Goal: Submit feedback/report problem

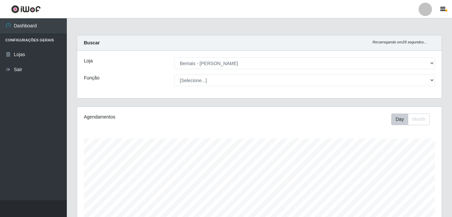
select select "230"
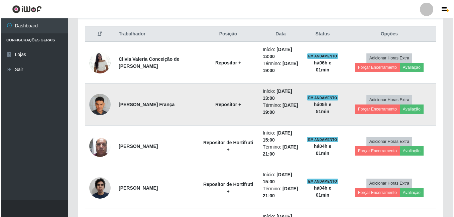
scroll to position [250, 0]
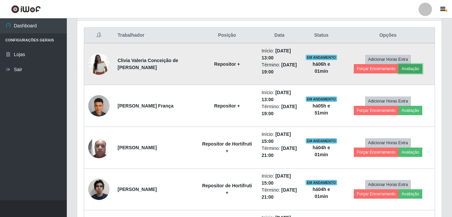
click at [409, 67] on button "Avaliação" at bounding box center [410, 68] width 24 height 9
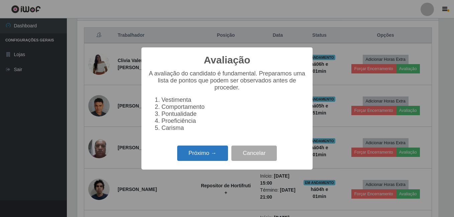
click at [189, 159] on button "Próximo →" at bounding box center [202, 154] width 51 height 16
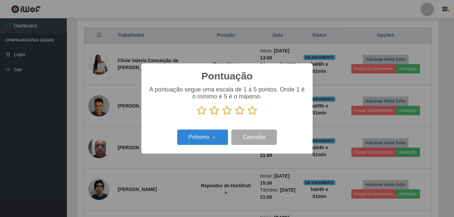
scroll to position [333886, 333664]
drag, startPoint x: 252, startPoint y: 111, endPoint x: 235, endPoint y: 120, distance: 19.0
click at [253, 110] on icon at bounding box center [252, 111] width 9 height 10
click at [248, 116] on input "radio" at bounding box center [248, 116] width 0 height 0
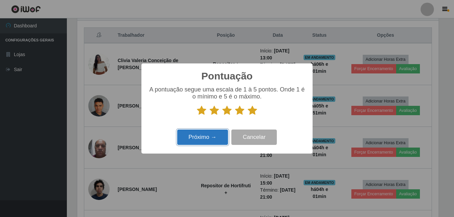
click at [211, 134] on button "Próximo →" at bounding box center [202, 138] width 51 height 16
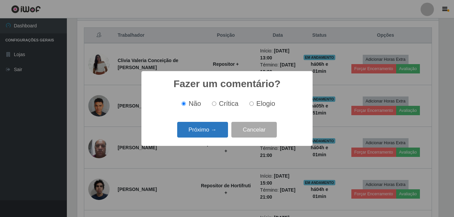
click at [211, 134] on button "Próximo →" at bounding box center [202, 130] width 51 height 16
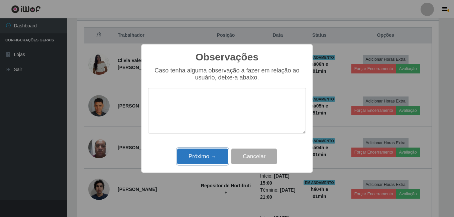
click at [211, 152] on button "Próximo →" at bounding box center [202, 157] width 51 height 16
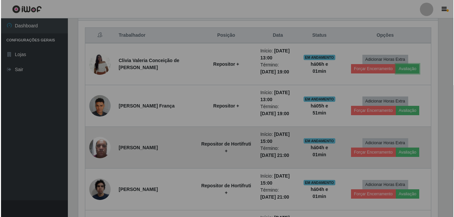
scroll to position [139, 364]
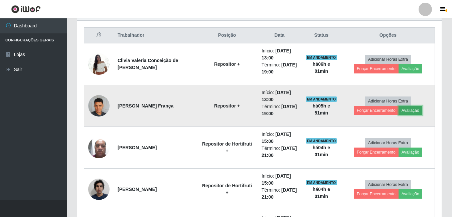
click at [410, 112] on button "Avaliação" at bounding box center [410, 110] width 24 height 9
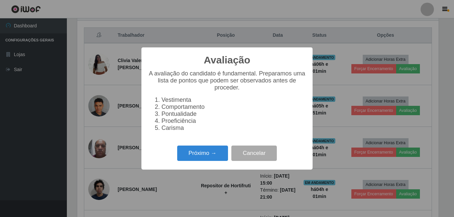
scroll to position [139, 361]
click at [210, 156] on button "Próximo →" at bounding box center [202, 154] width 51 height 16
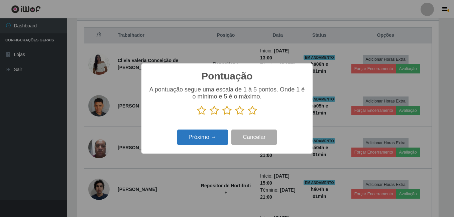
scroll to position [333886, 333664]
click at [253, 112] on icon at bounding box center [252, 111] width 9 height 10
click at [248, 116] on input "radio" at bounding box center [248, 116] width 0 height 0
click at [220, 136] on button "Próximo →" at bounding box center [202, 138] width 51 height 16
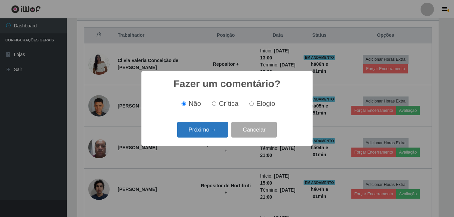
click at [219, 136] on button "Próximo →" at bounding box center [202, 130] width 51 height 16
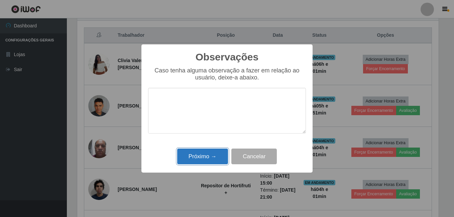
click at [209, 160] on button "Próximo →" at bounding box center [202, 157] width 51 height 16
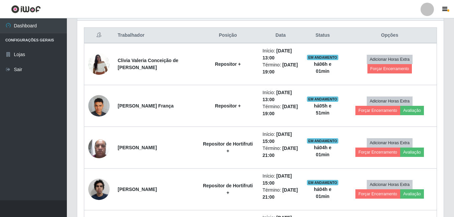
scroll to position [139, 364]
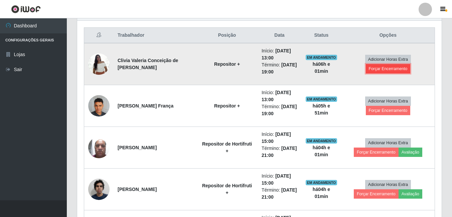
click at [395, 68] on button "Forçar Encerramento" at bounding box center [388, 68] width 45 height 9
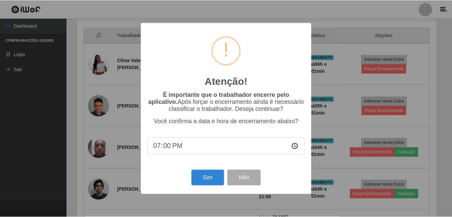
scroll to position [139, 361]
click at [216, 177] on button "Sim" at bounding box center [208, 178] width 32 height 16
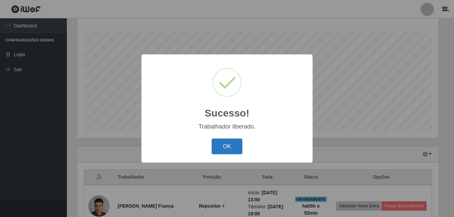
click at [219, 147] on button "OK" at bounding box center [226, 147] width 31 height 16
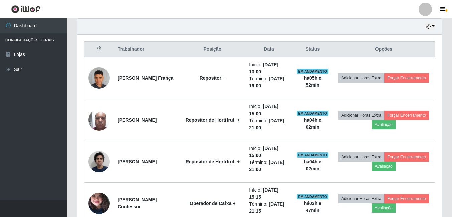
scroll to position [241, 0]
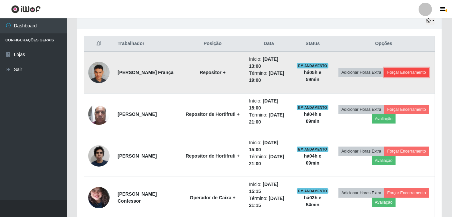
click at [384, 77] on button "Forçar Encerramento" at bounding box center [406, 72] width 45 height 9
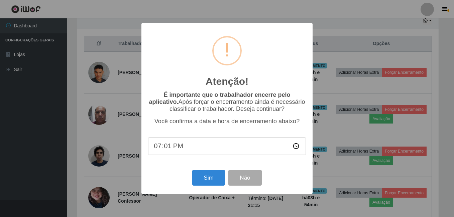
type input "19:10"
click at [176, 179] on div "Sim Não" at bounding box center [227, 177] width 158 height 19
click at [204, 183] on button "Sim" at bounding box center [208, 178] width 32 height 16
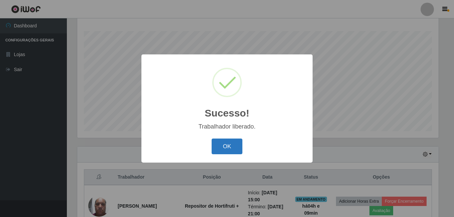
click at [224, 148] on button "OK" at bounding box center [226, 147] width 31 height 16
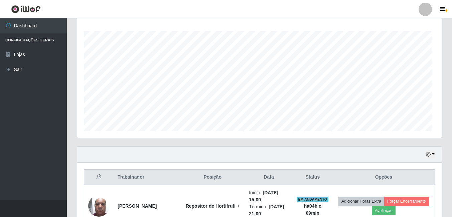
scroll to position [139, 364]
